Goal: Information Seeking & Learning: Find specific fact

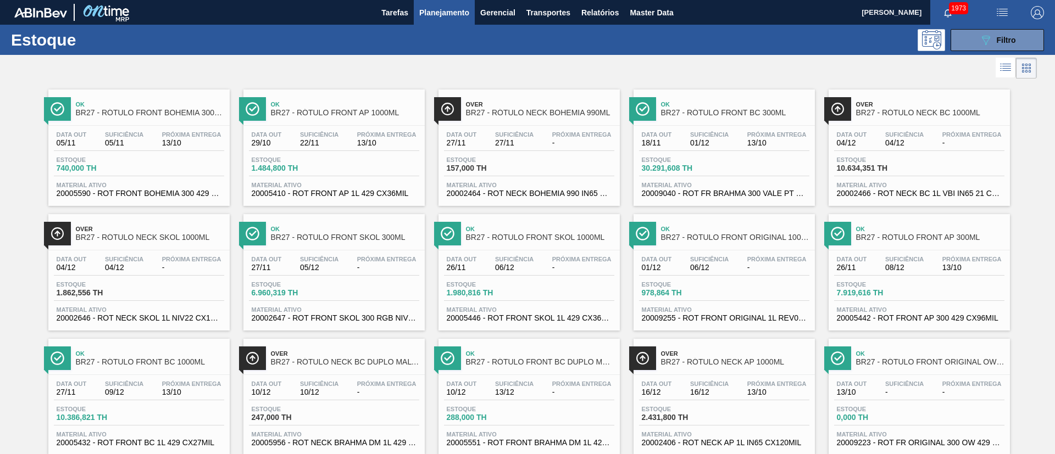
click at [998, 47] on button "089F7B8B-B2A5-4AFE-B5C0-19BA573D28AC Filtro" at bounding box center [996, 40] width 93 height 22
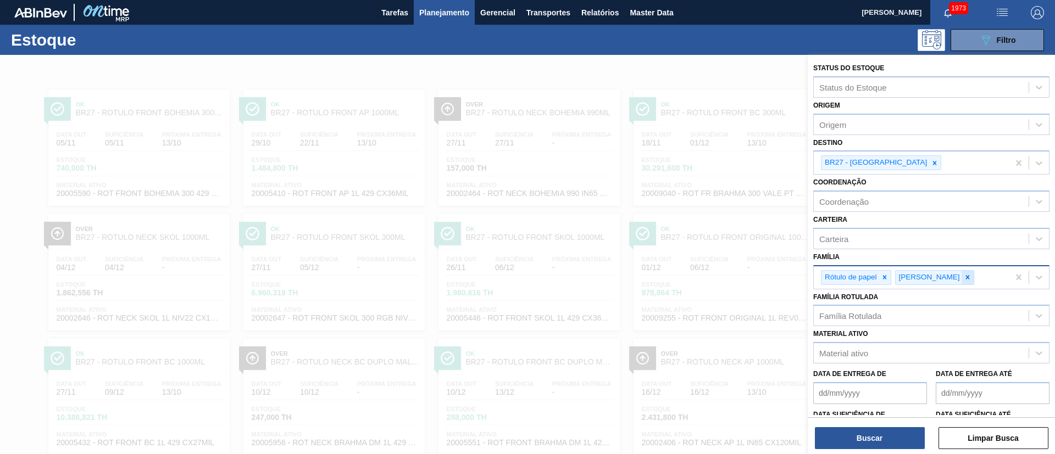
click at [963, 276] on icon at bounding box center [967, 278] width 8 height 8
click at [879, 277] on div at bounding box center [884, 278] width 12 height 14
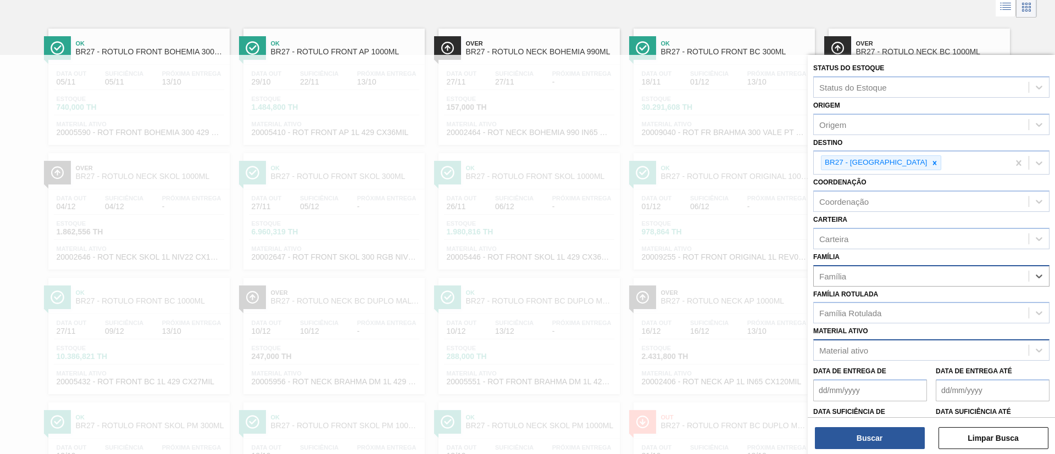
click at [845, 343] on div "Material ativo" at bounding box center [920, 351] width 215 height 16
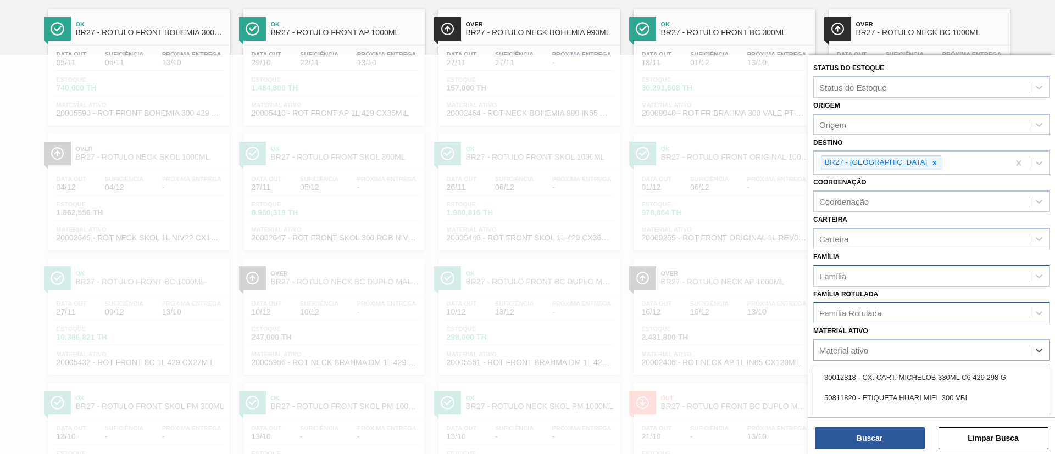
click at [856, 316] on div "Família Rotulada" at bounding box center [850, 313] width 62 height 9
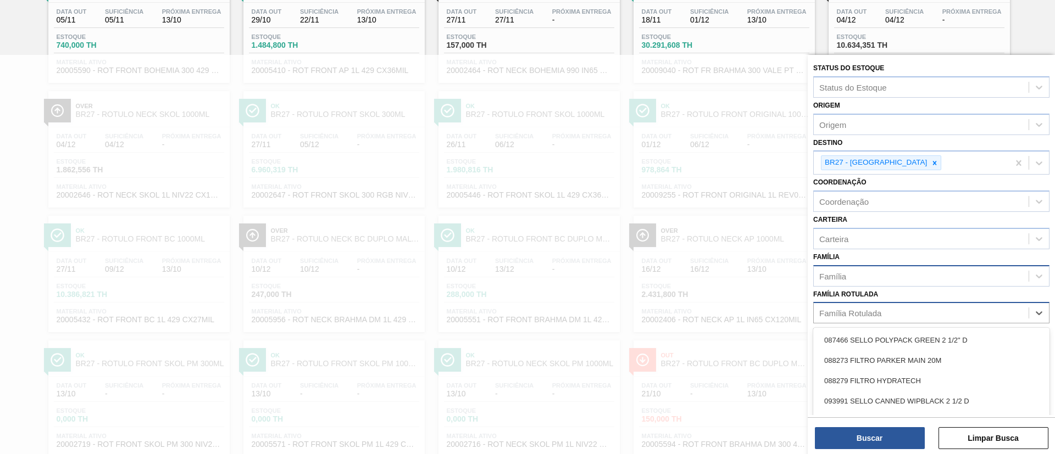
paste Rotulada "LATA SUKITA UVA MISTA 350ML"
type Rotulada "LATA SUKITA UVA MISTA 350ML"
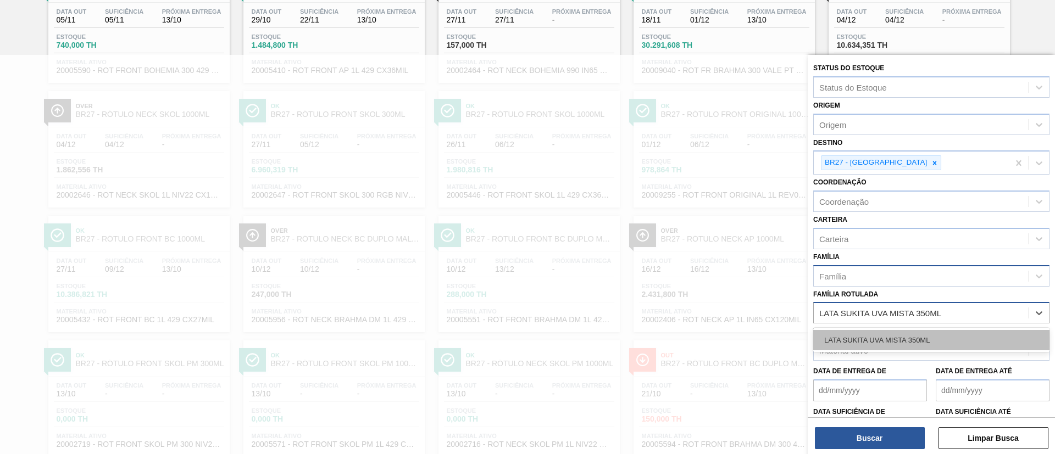
click at [872, 336] on div "LATA SUKITA UVA MISTA 350ML" at bounding box center [931, 340] width 236 height 20
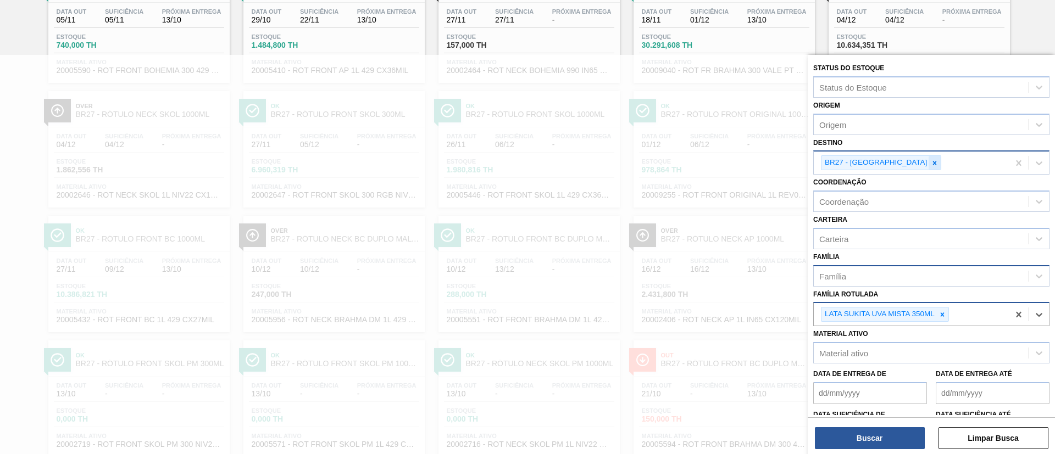
click at [930, 165] on icon at bounding box center [934, 163] width 8 height 8
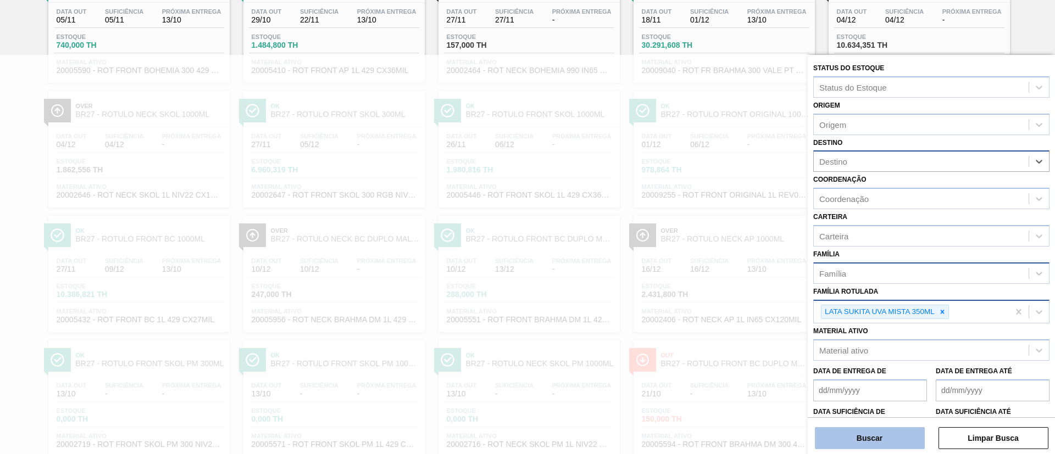
click at [842, 428] on button "Buscar" at bounding box center [870, 438] width 110 height 22
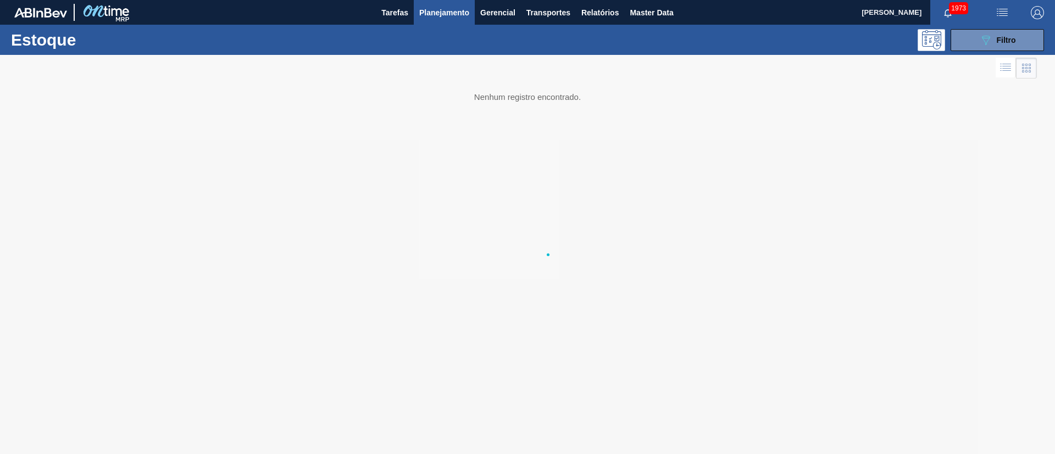
scroll to position [0, 0]
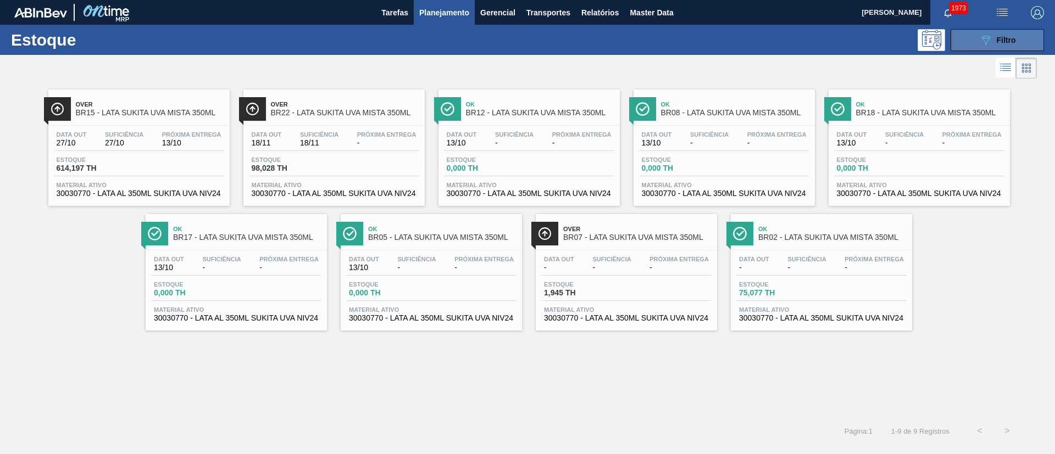
click at [993, 40] on div "089F7B8B-B2A5-4AFE-B5C0-19BA573D28AC Filtro" at bounding box center [997, 40] width 37 height 13
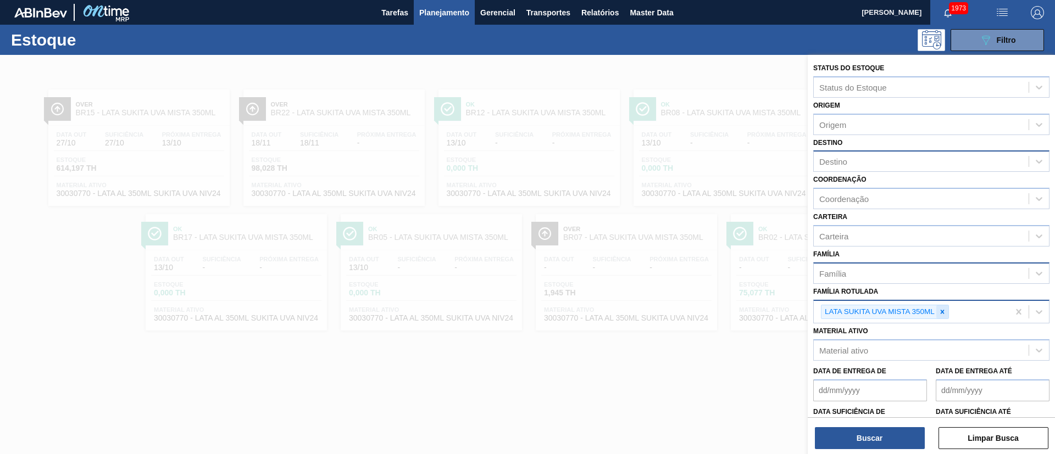
click at [944, 314] on icon at bounding box center [942, 312] width 8 height 8
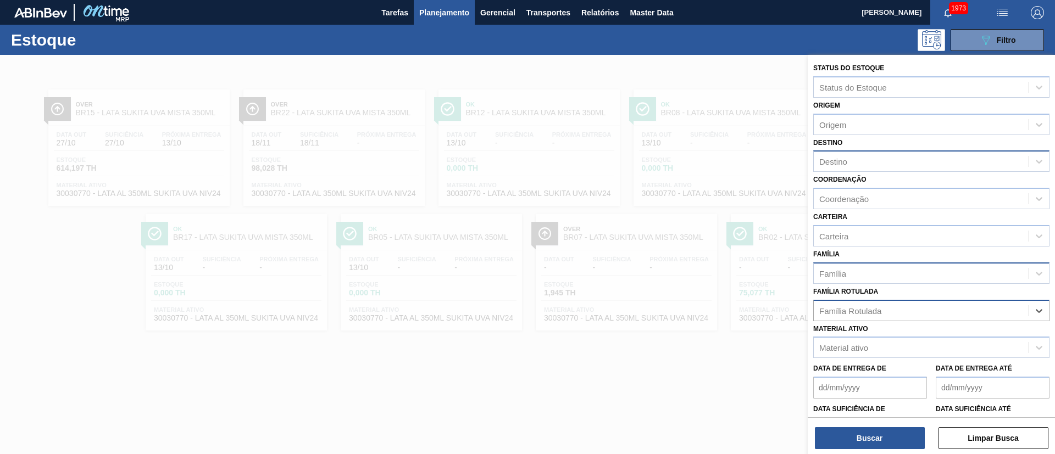
paste Rotulada "RÓTULO FRONT BC 300ML"
type Rotulada "RÓTULO FRONT BC 300ML"
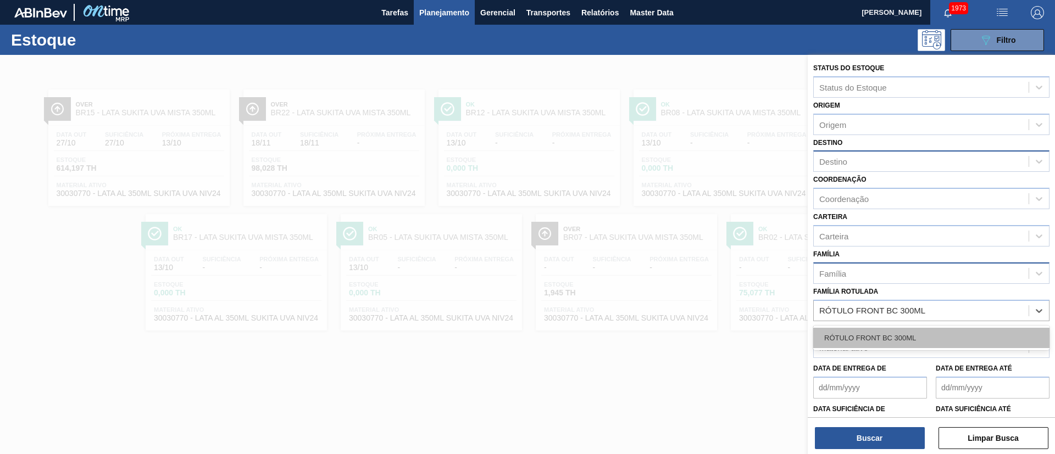
click at [878, 337] on div "RÓTULO FRONT BC 300ML" at bounding box center [931, 338] width 236 height 20
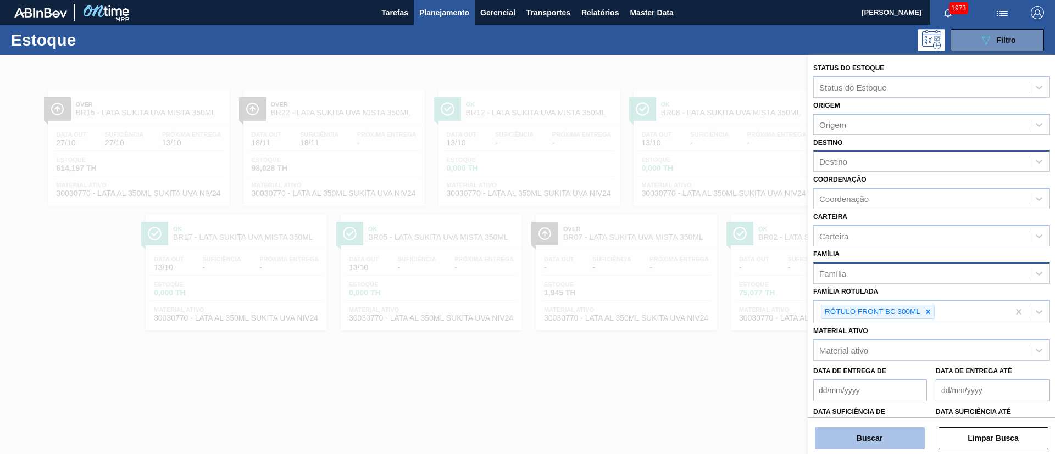
click at [866, 440] on button "Buscar" at bounding box center [870, 438] width 110 height 22
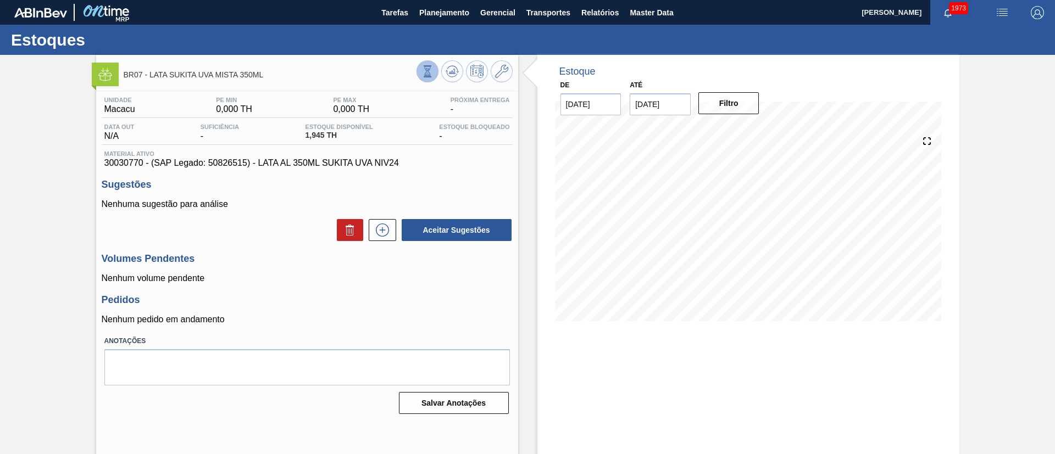
click at [428, 70] on icon at bounding box center [427, 71] width 12 height 12
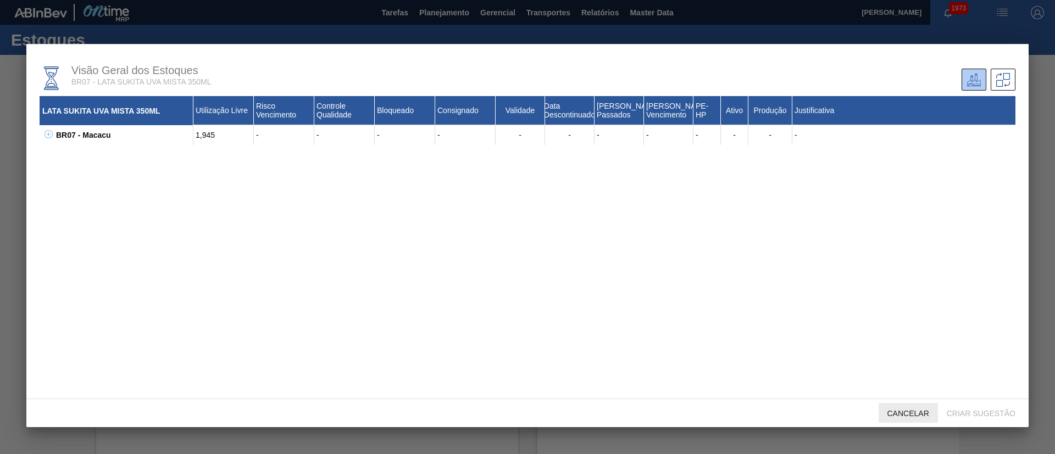
click at [900, 404] on div "Cancelar" at bounding box center [907, 413] width 59 height 20
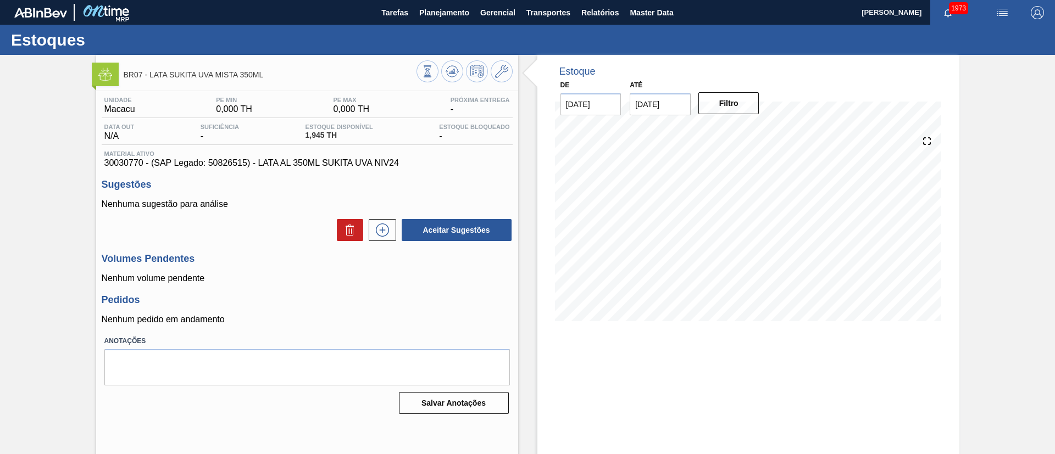
click at [232, 164] on span "30030770 - (SAP Legado: 50826515) - LATA AL 350ML SUKITA UVA NIV24" at bounding box center [306, 163] width 405 height 10
click at [113, 163] on span "30030770 - (SAP Legado: 50826515) - LATA AL 350ML SUKITA UVA NIV24" at bounding box center [306, 163] width 405 height 10
copy span "30030770"
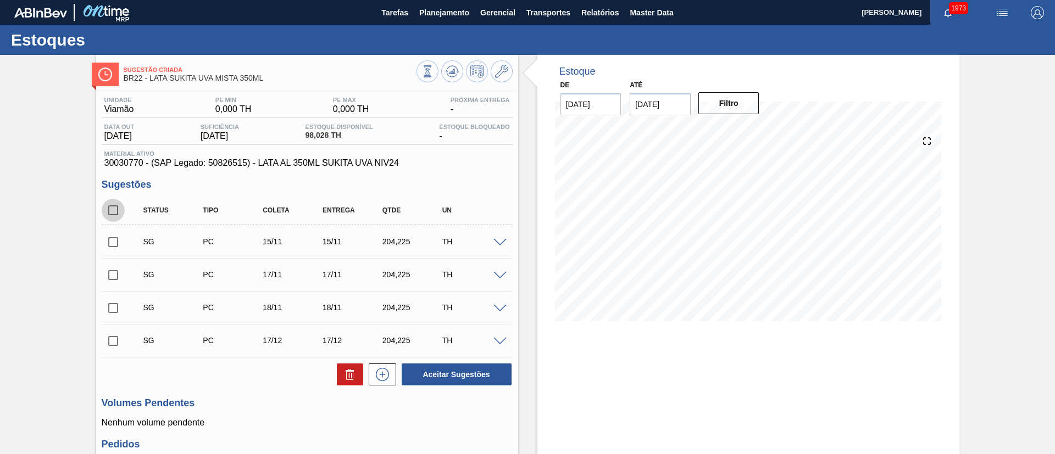
click at [114, 210] on input "checkbox" at bounding box center [113, 210] width 23 height 23
checkbox input "true"
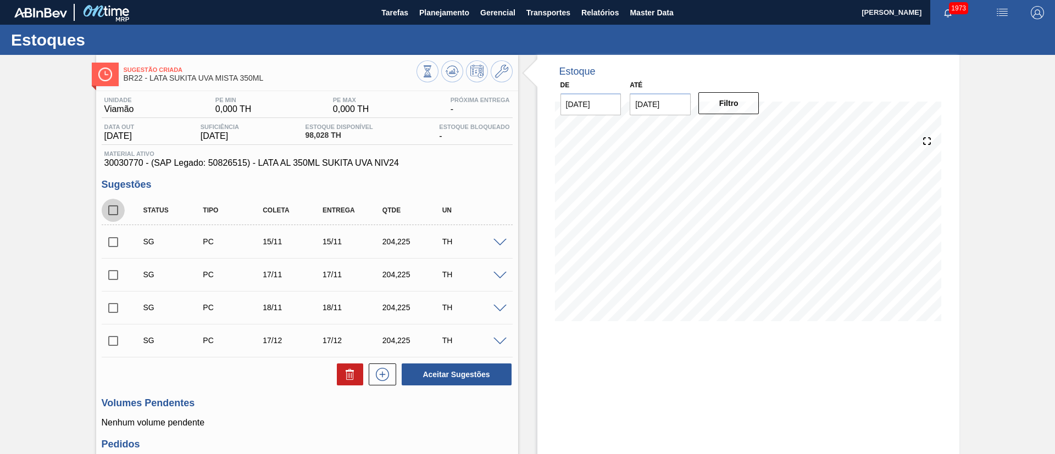
checkbox input "true"
click at [346, 371] on icon at bounding box center [350, 371] width 8 height 2
checkbox input "false"
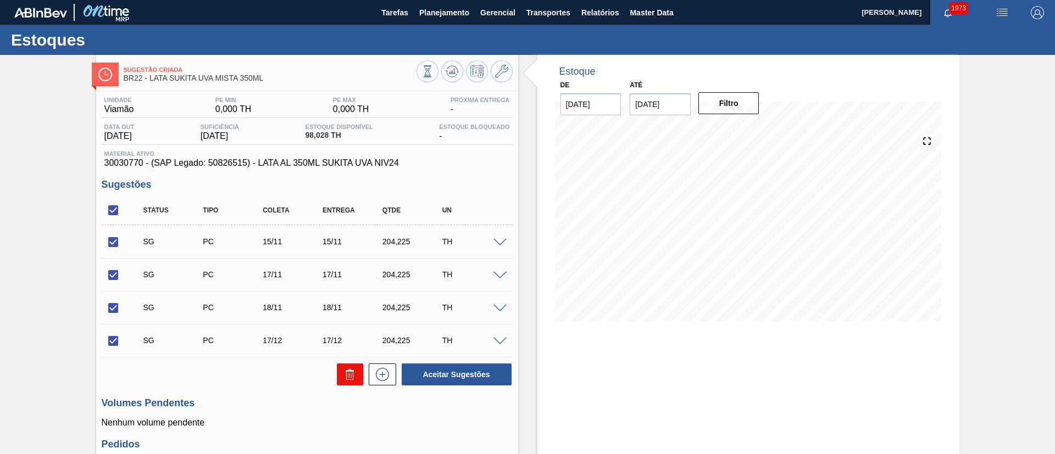
checkbox input "false"
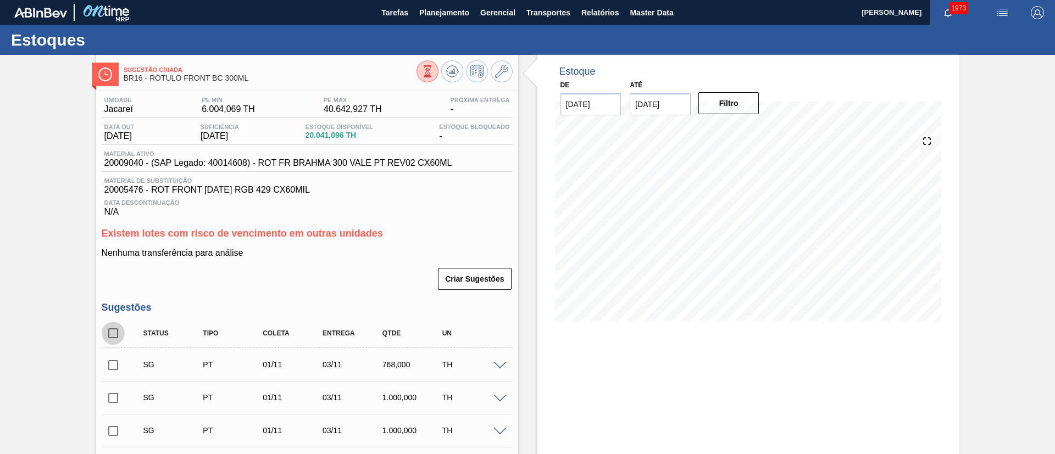
click at [121, 333] on input "checkbox" at bounding box center [113, 333] width 23 height 23
checkbox input "true"
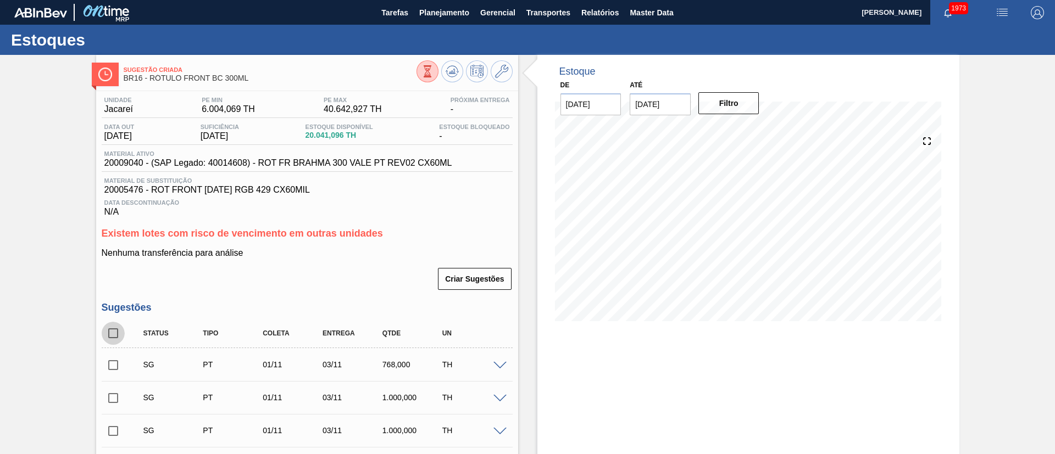
checkbox input "true"
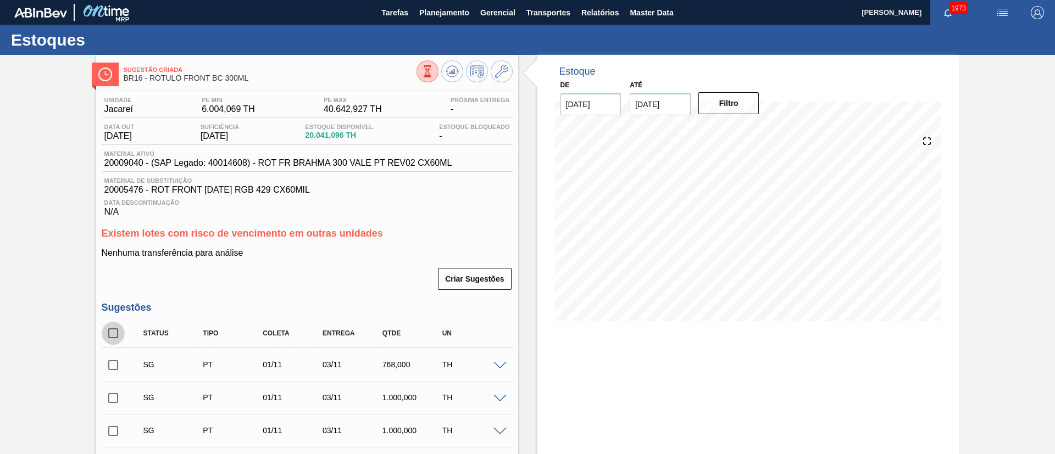
checkbox input "true"
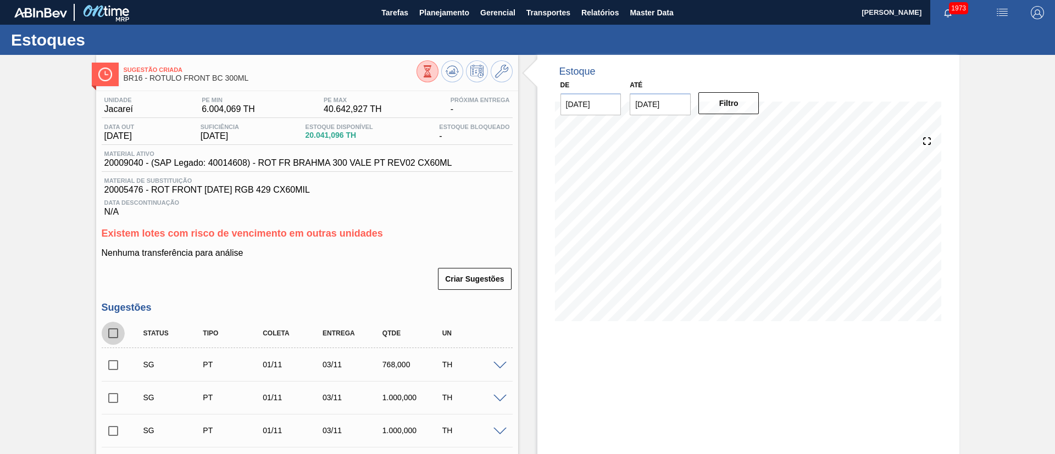
checkbox input "true"
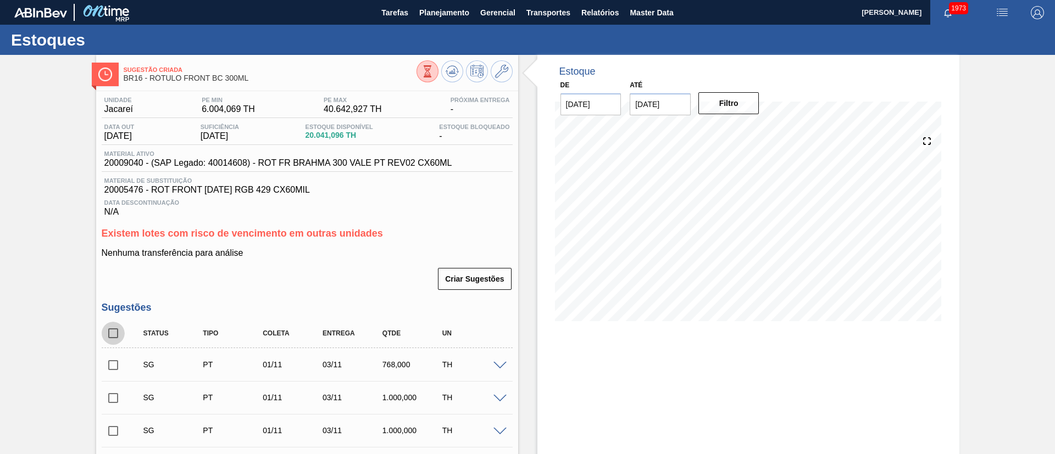
checkbox input "true"
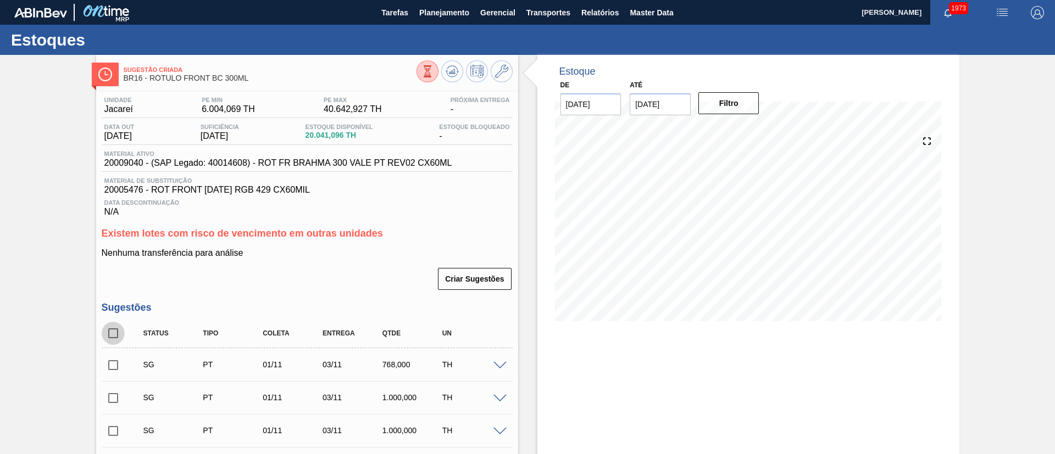
checkbox input "true"
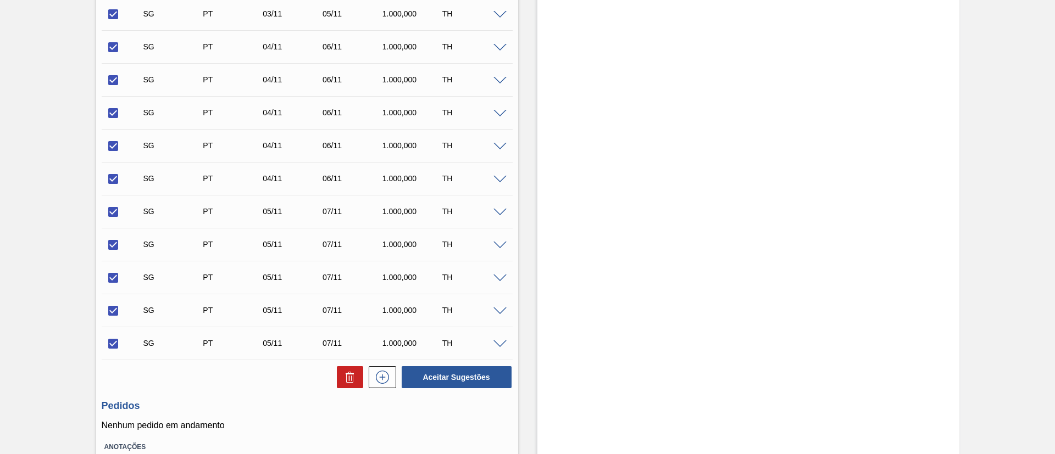
scroll to position [888, 0]
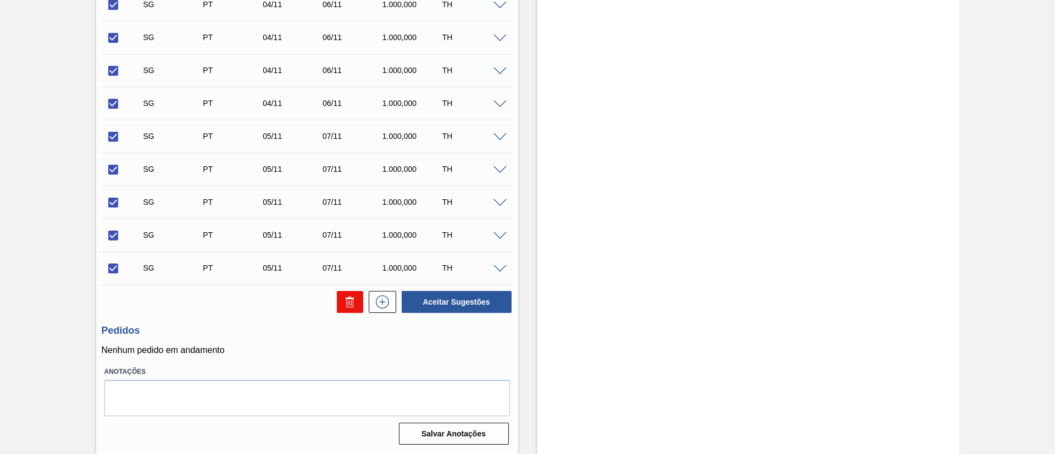
click at [349, 302] on icon at bounding box center [349, 302] width 1 height 5
checkbox input "false"
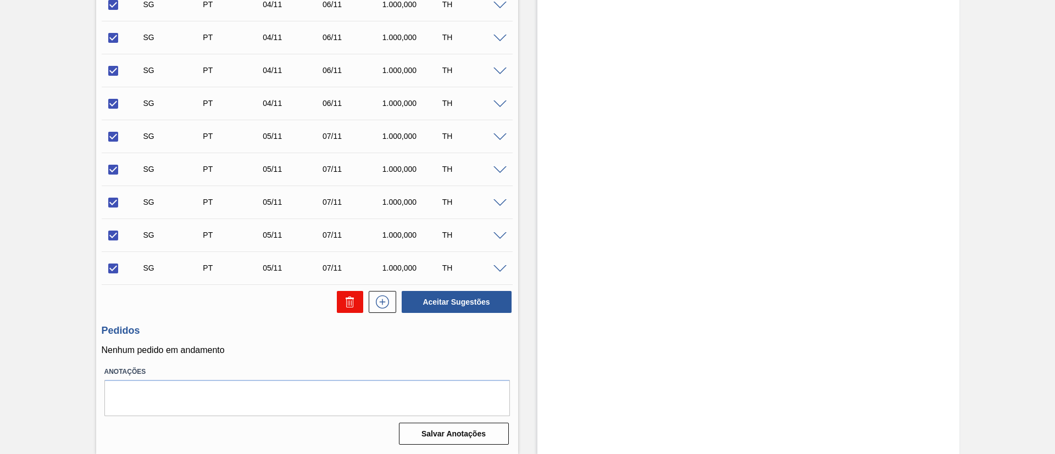
checkbox input "false"
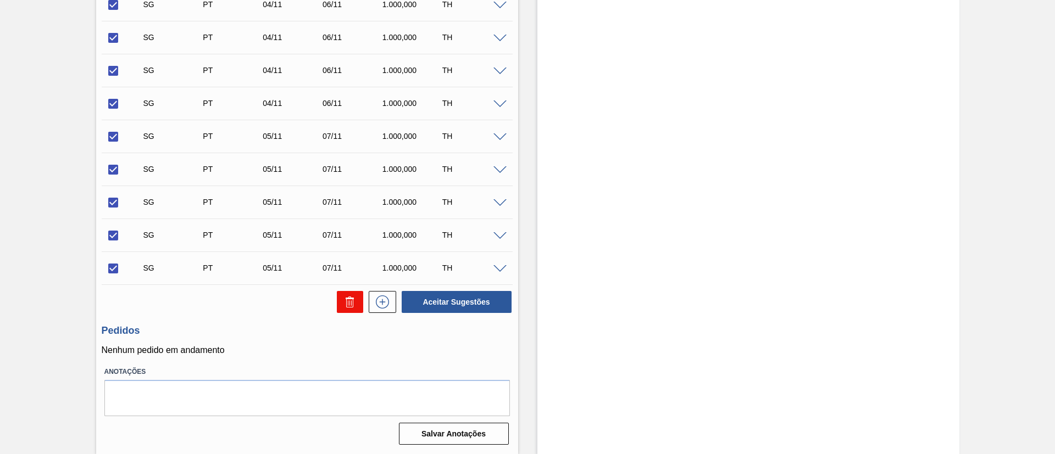
checkbox input "false"
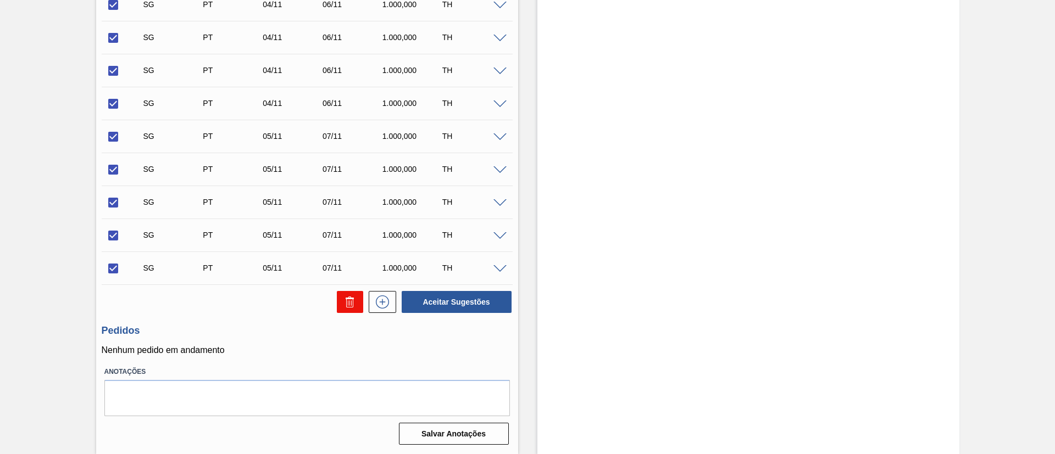
checkbox input "false"
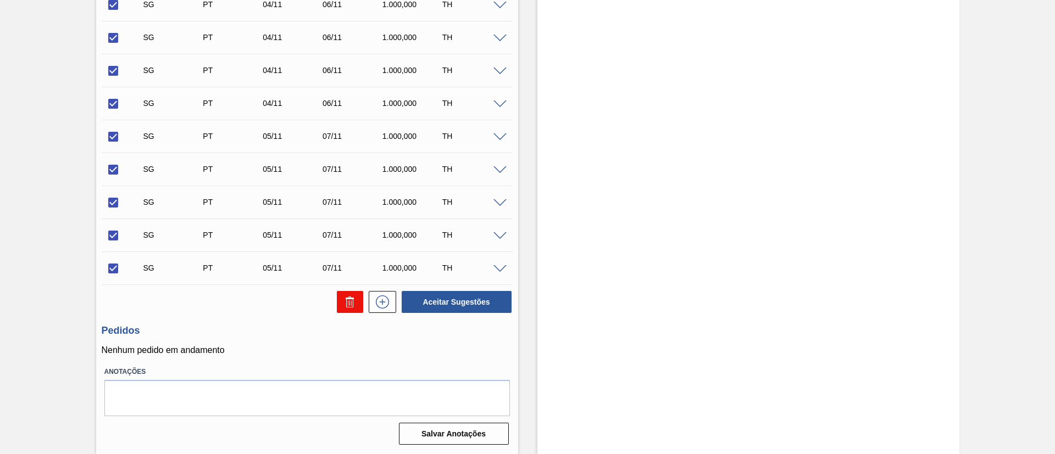
checkbox input "false"
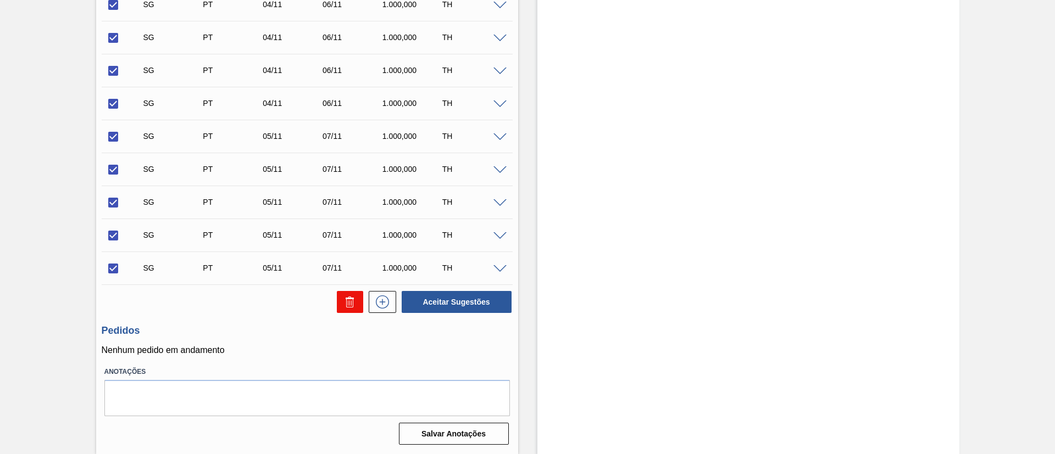
checkbox input "false"
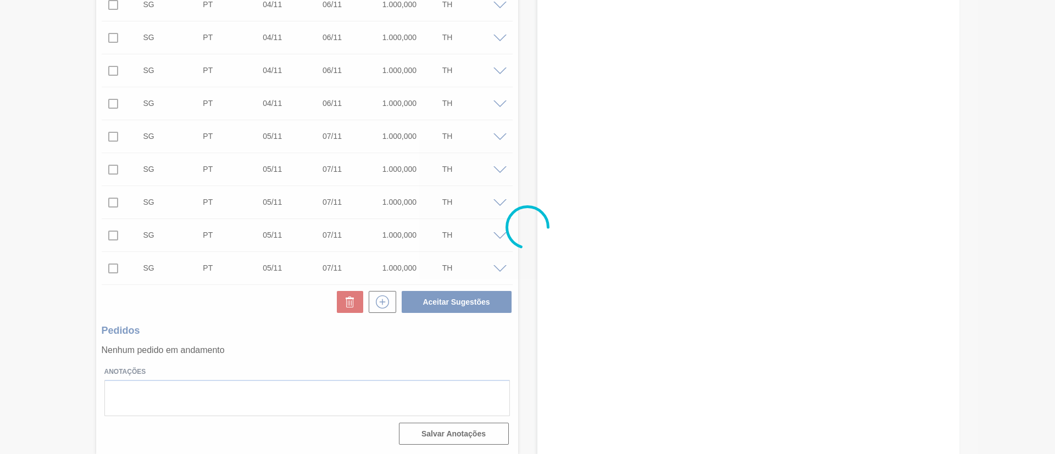
scroll to position [51, 0]
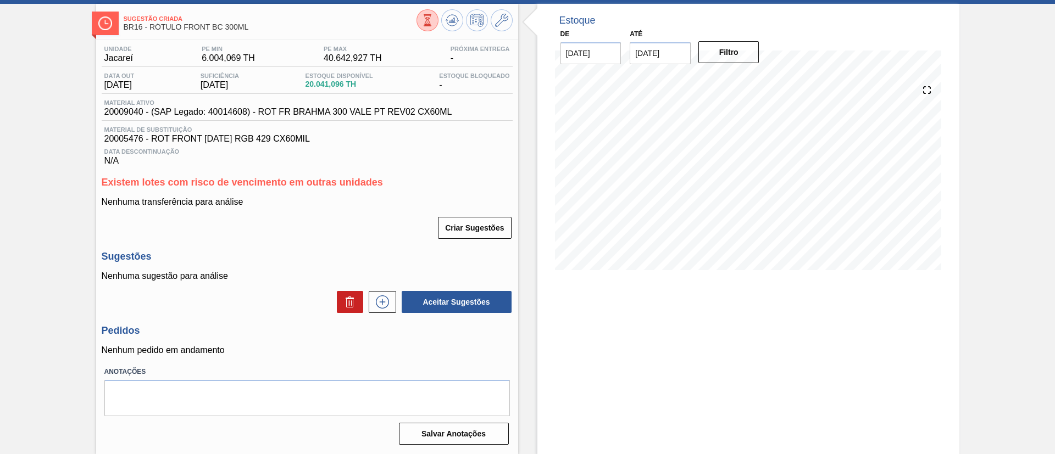
click at [421, 25] on icon at bounding box center [427, 20] width 12 height 12
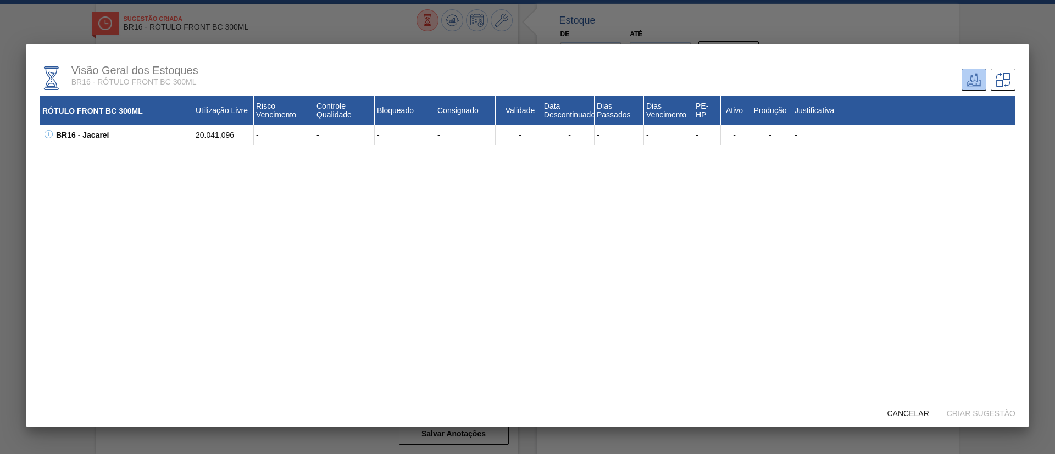
click at [49, 140] on button at bounding box center [46, 135] width 11 height 11
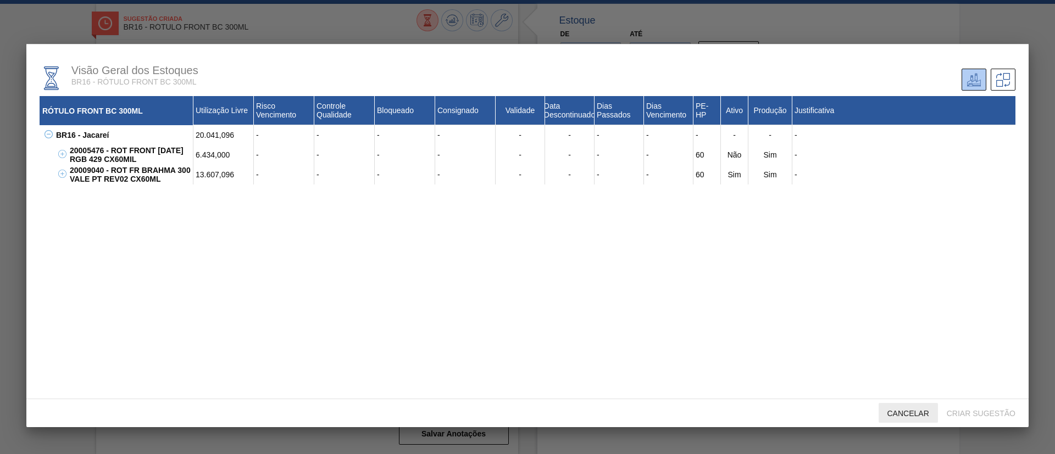
click at [909, 419] on div "Cancelar" at bounding box center [907, 413] width 59 height 20
